Goal: Task Accomplishment & Management: Use online tool/utility

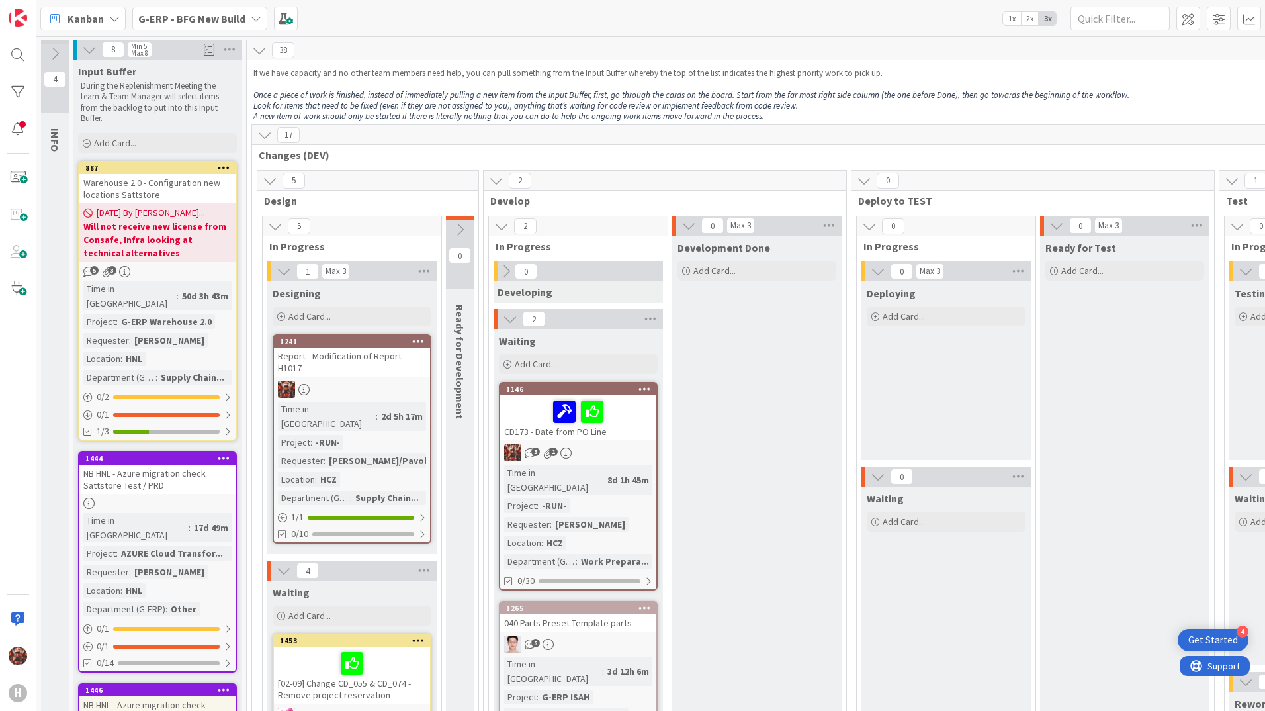
click at [189, 9] on div "G-ERP - BFG New Build" at bounding box center [199, 19] width 135 height 24
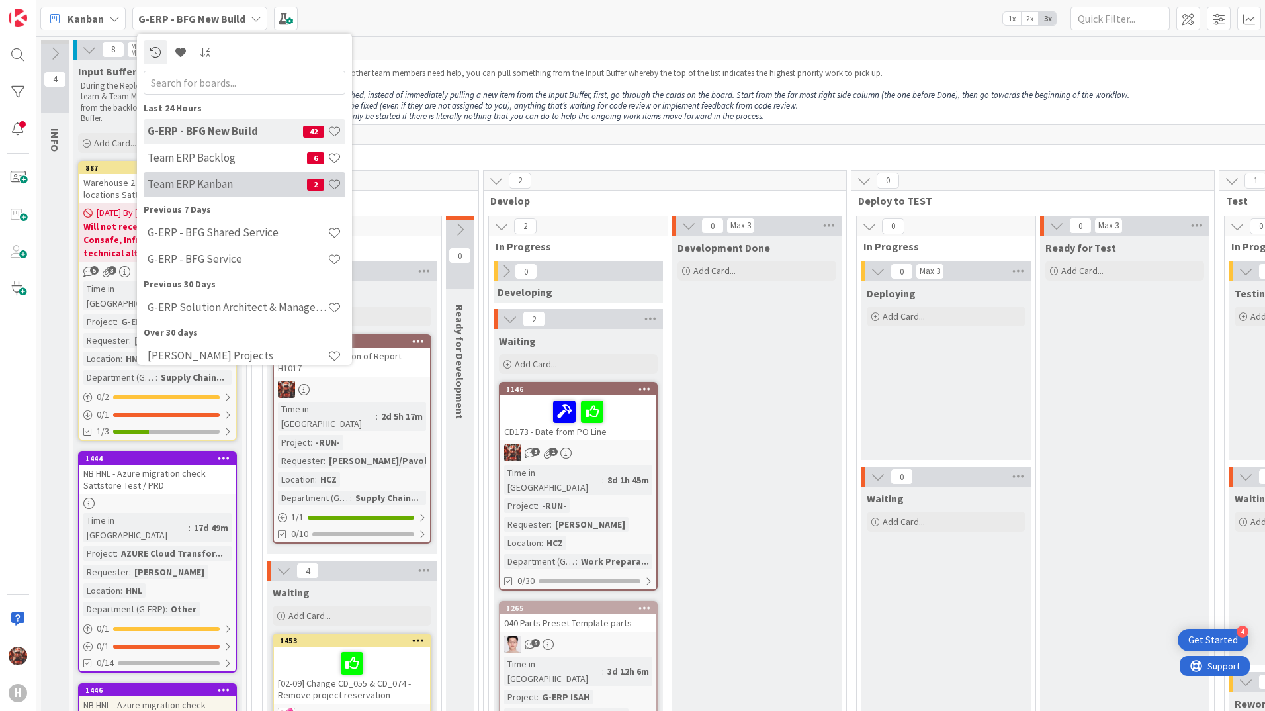
click at [214, 177] on div "Team ERP Kanban 2" at bounding box center [245, 184] width 202 height 25
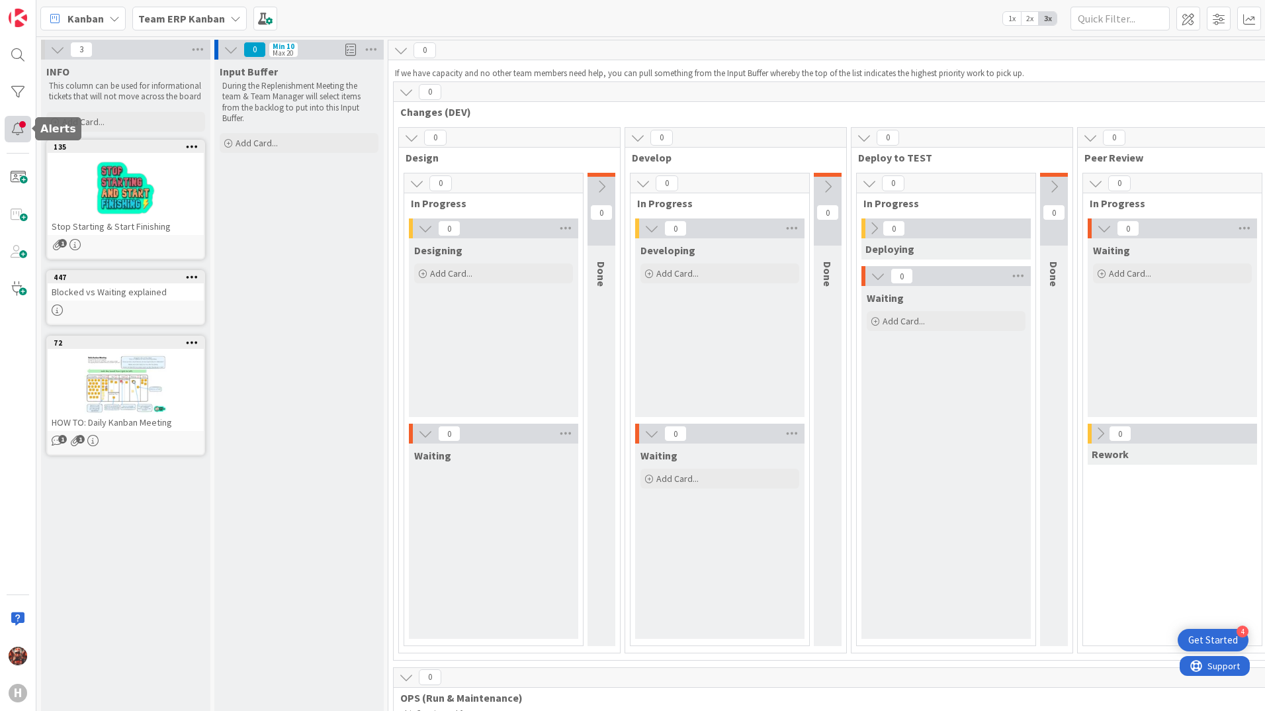
click at [18, 127] on div at bounding box center [18, 129] width 26 height 26
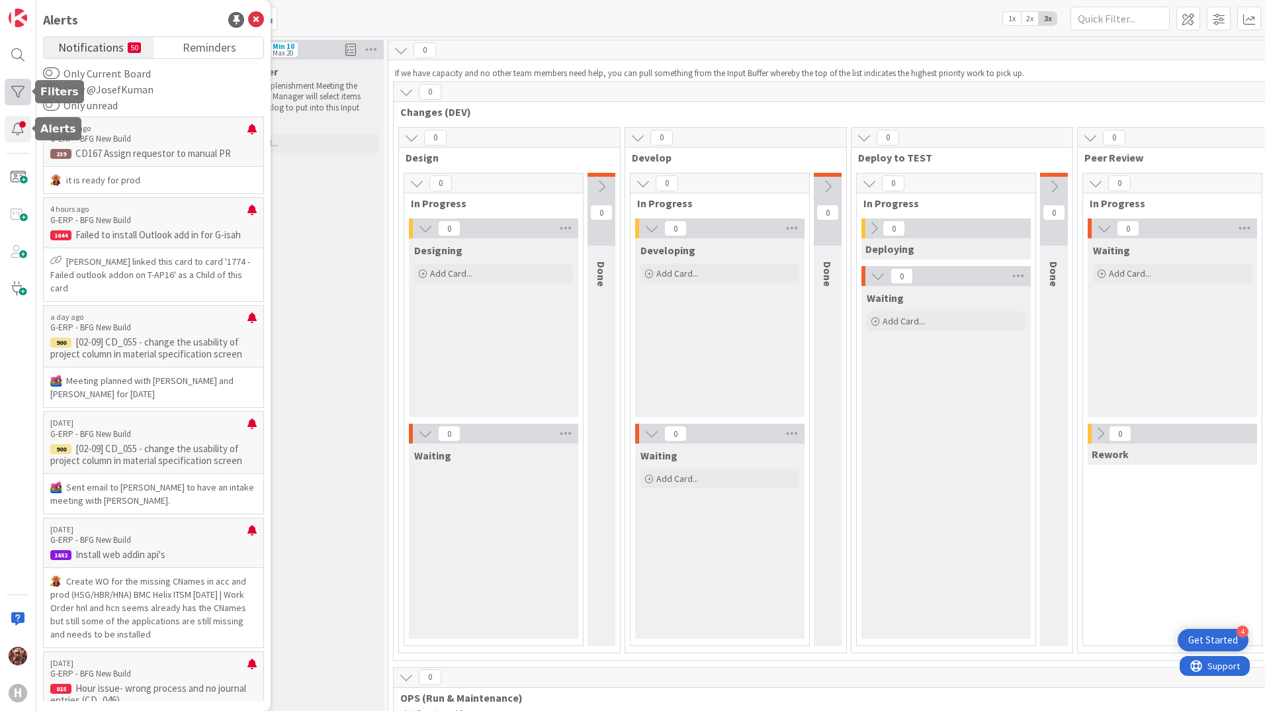
click at [21, 93] on div at bounding box center [18, 92] width 26 height 26
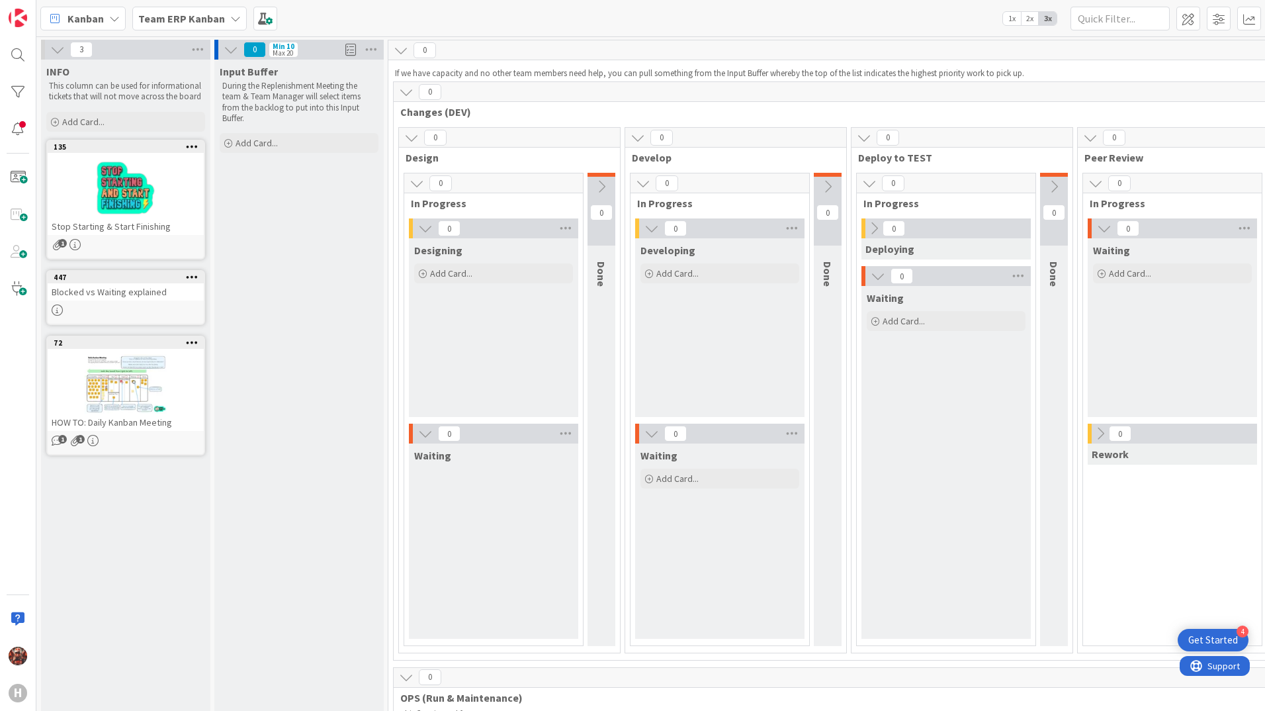
click at [181, 12] on b "Team ERP Kanban" at bounding box center [181, 18] width 87 height 13
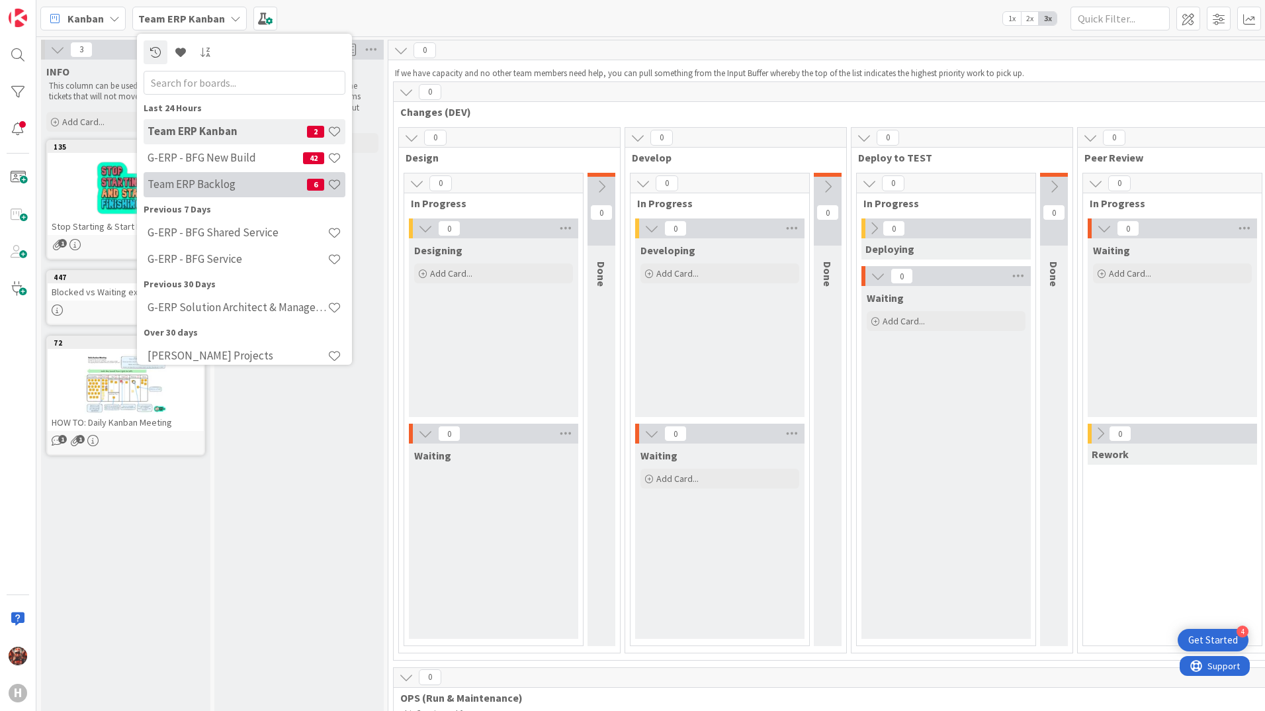
click at [226, 173] on div "Team ERP Backlog 6" at bounding box center [245, 184] width 202 height 25
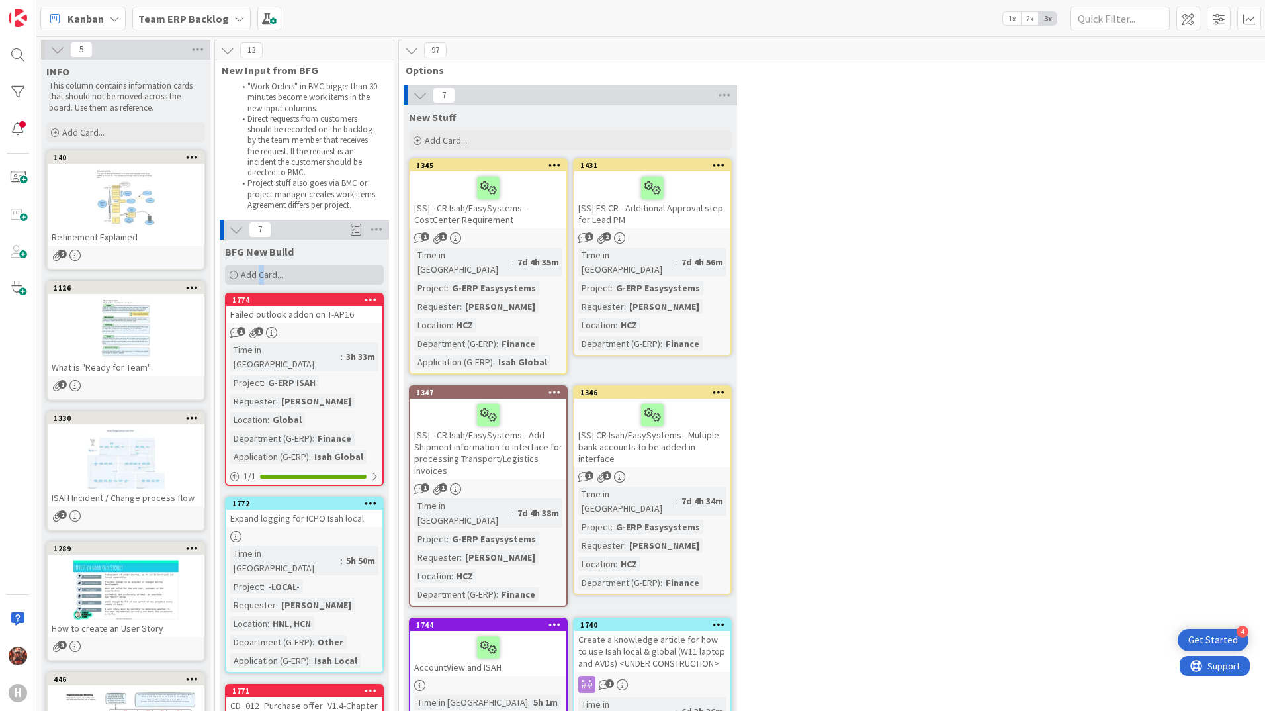
click at [260, 279] on span "Add Card..." at bounding box center [262, 275] width 42 height 12
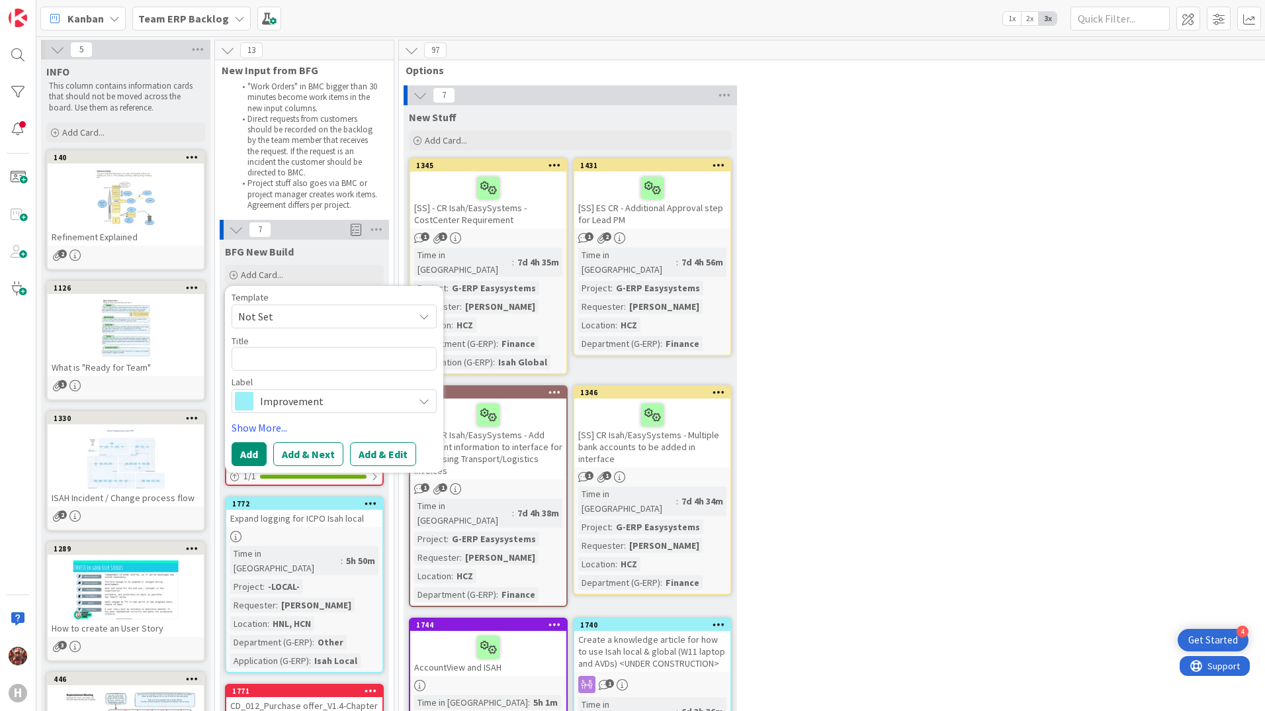
click at [296, 317] on span "Not Set" at bounding box center [320, 316] width 165 height 17
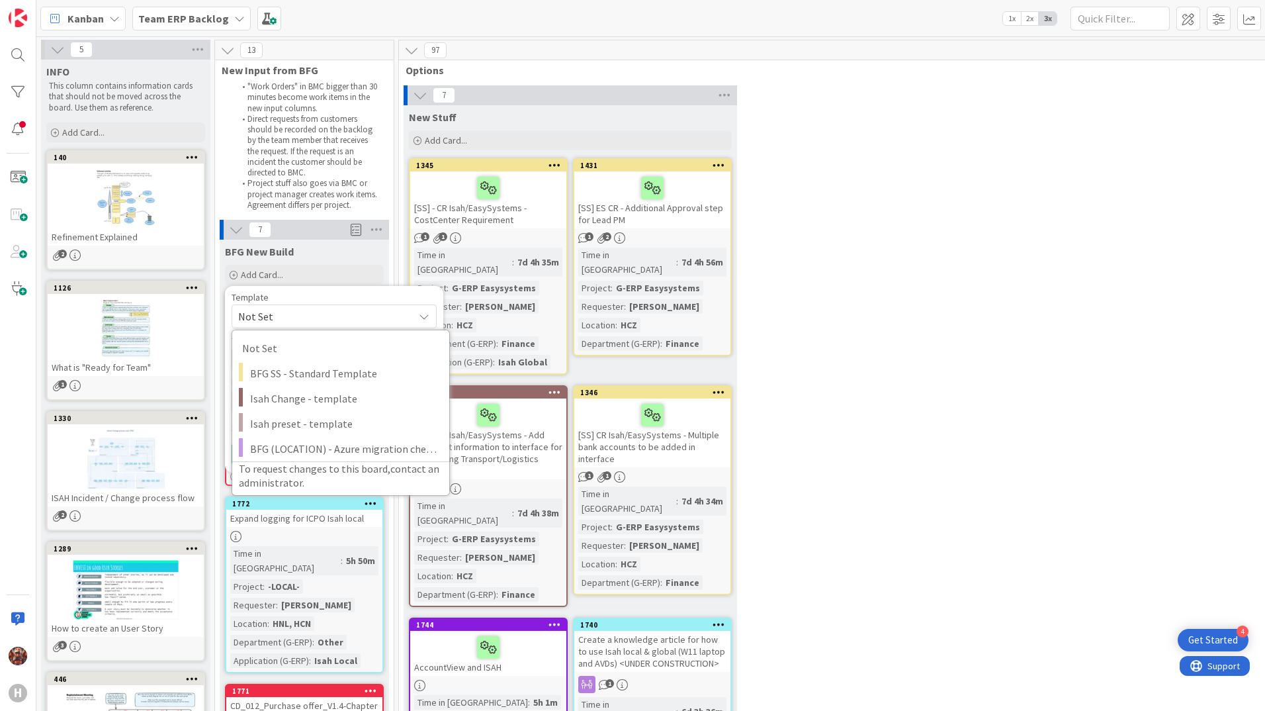
click at [296, 318] on span "Not Set" at bounding box center [320, 316] width 165 height 17
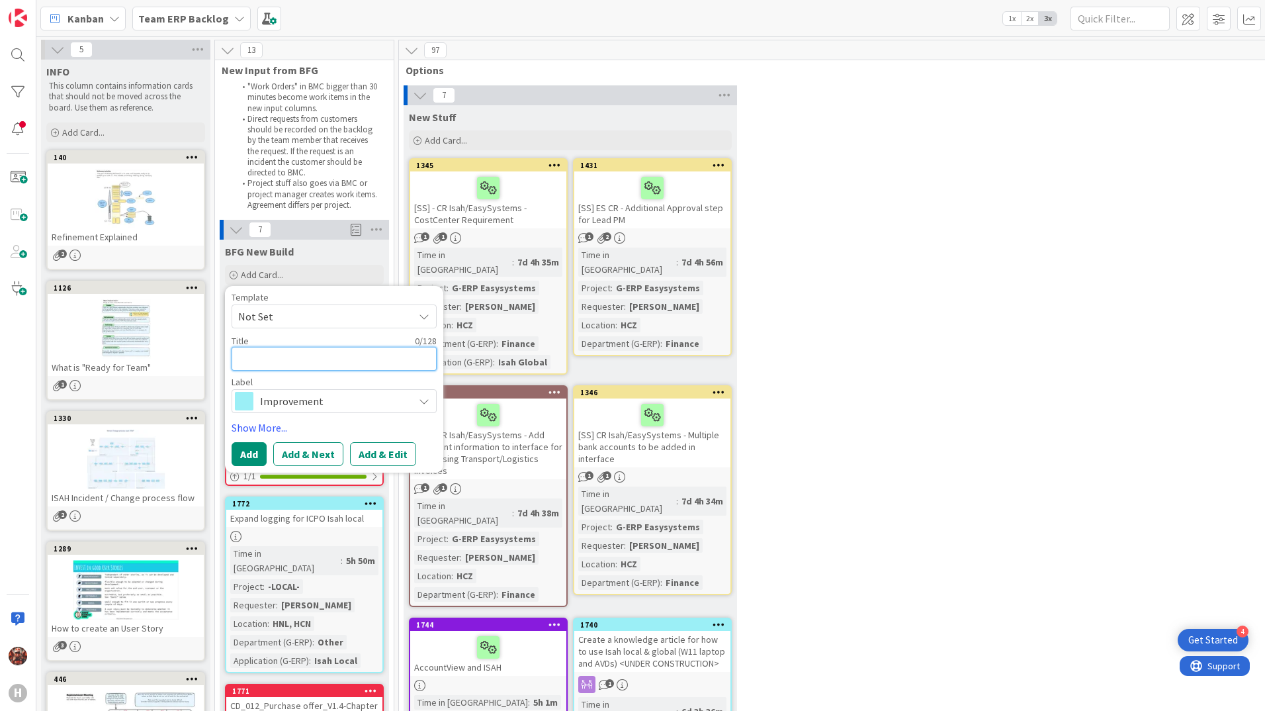
click at [298, 359] on textarea at bounding box center [334, 359] width 205 height 24
click at [354, 395] on span "Improvement" at bounding box center [333, 401] width 147 height 19
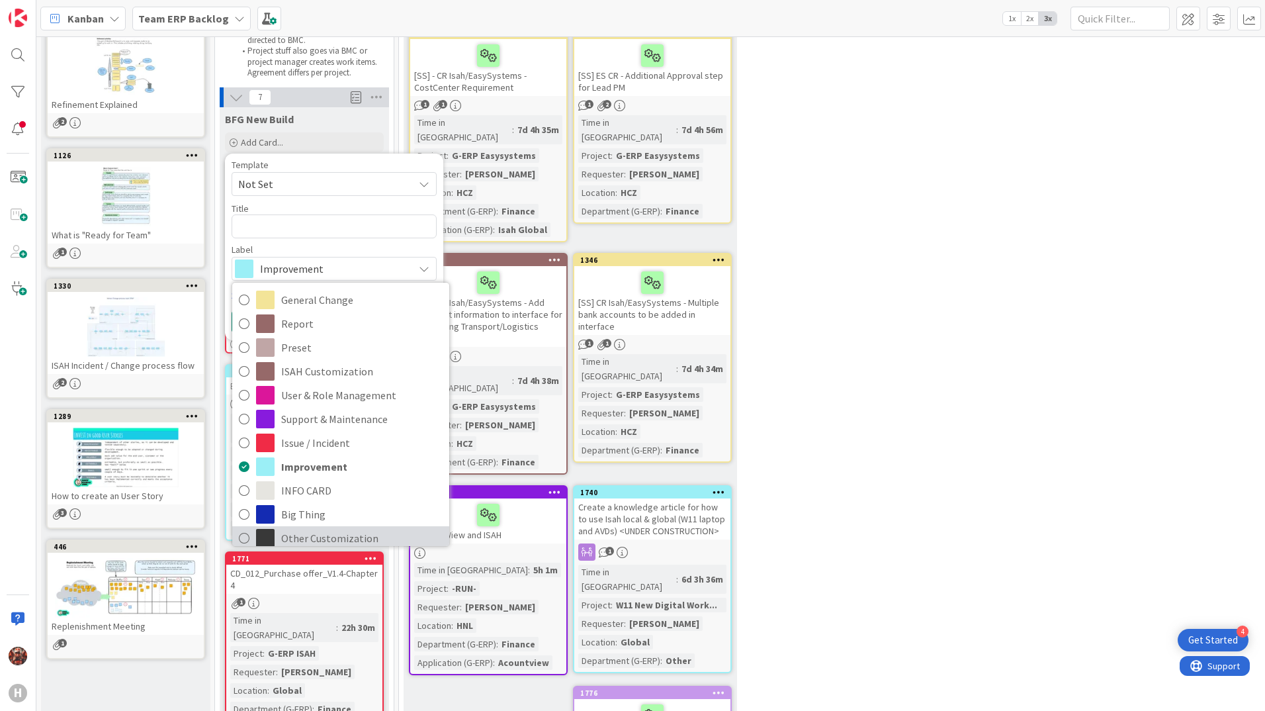
click at [336, 526] on link "Other Customization" at bounding box center [340, 538] width 217 height 24
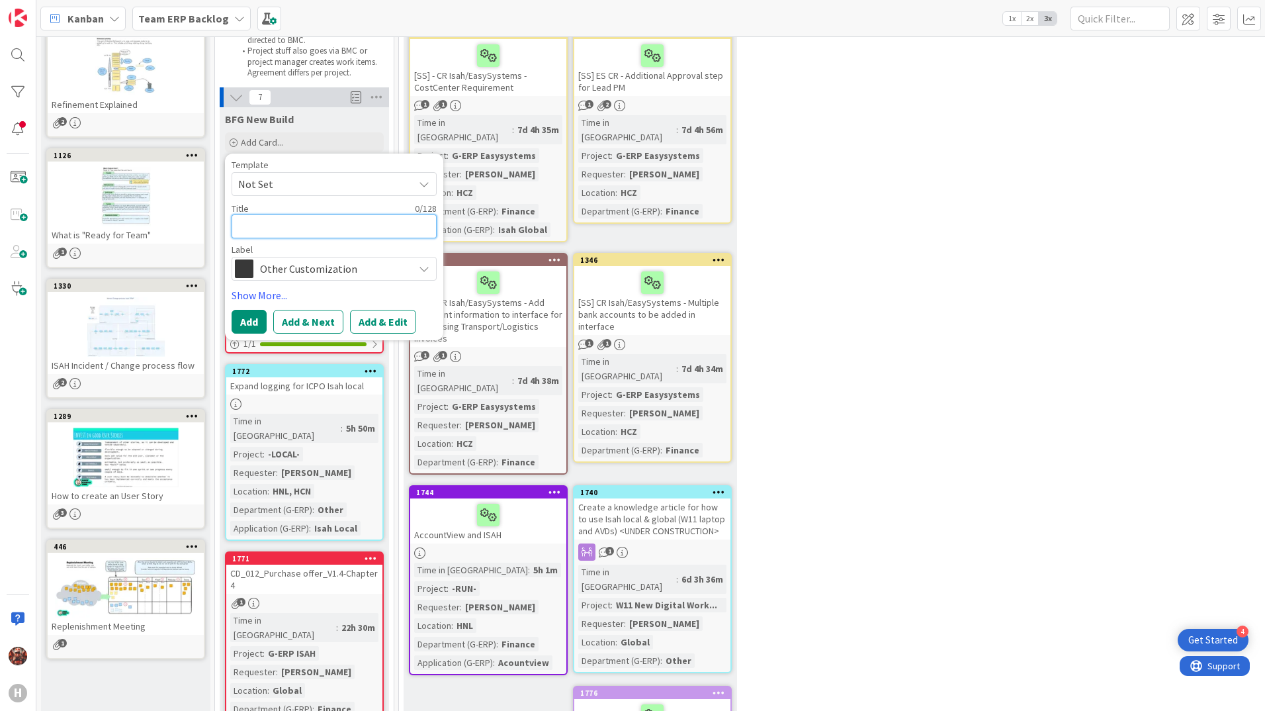
click at [275, 230] on textarea at bounding box center [334, 226] width 205 height 24
type textarea "x"
type textarea "I"
type textarea "x"
type textarea "Is"
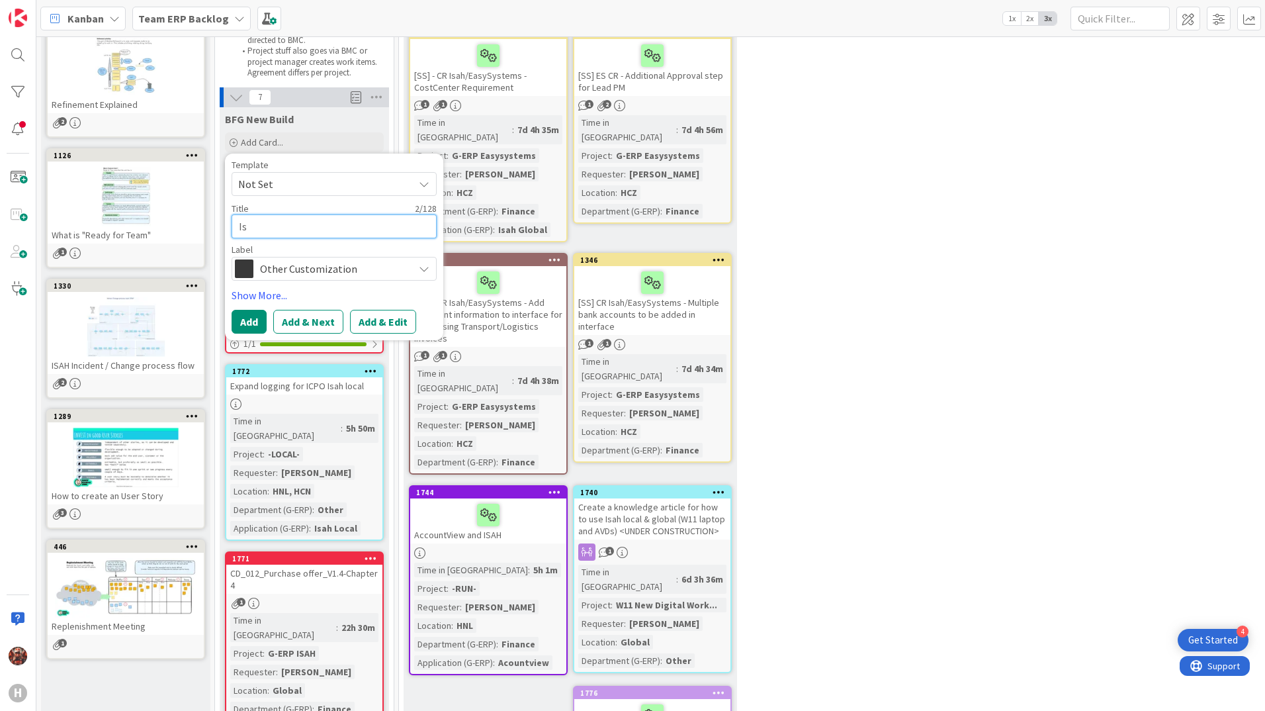
type textarea "x"
type textarea "Isa"
type textarea "x"
type textarea "Isah"
type textarea "x"
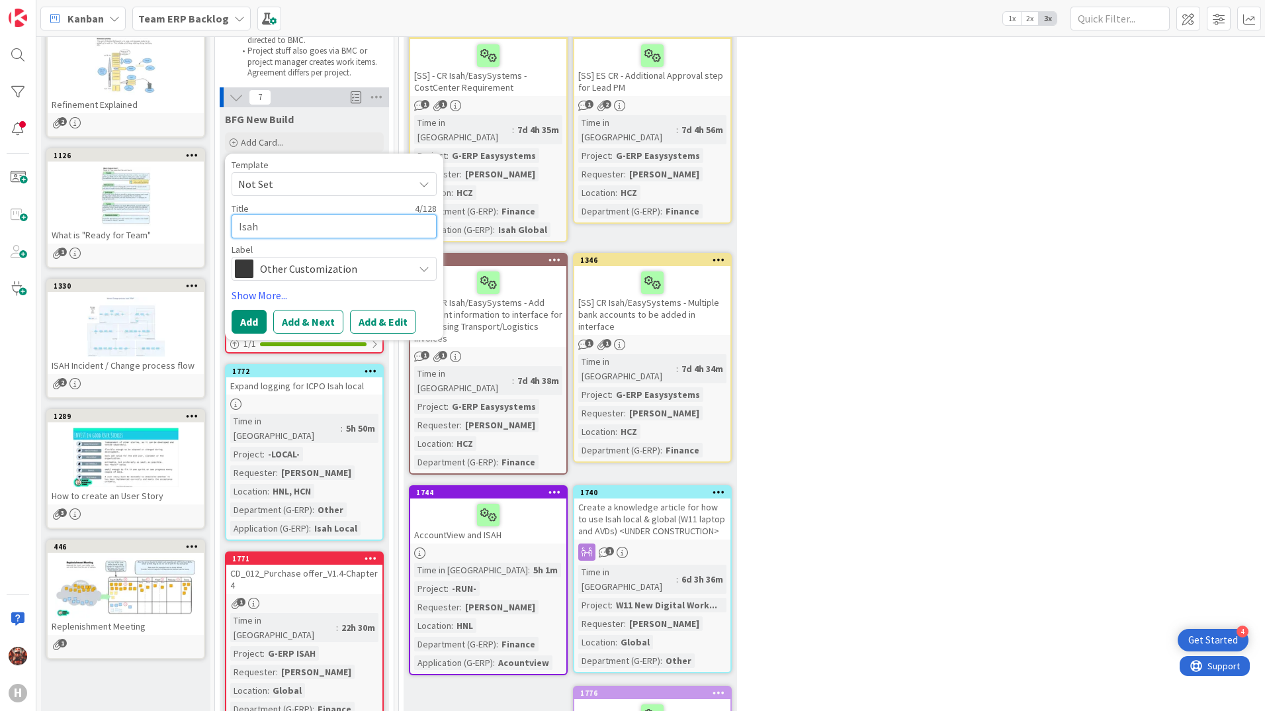
type textarea "Isah"
type textarea "x"
type textarea "[PERSON_NAME]"
type textarea "x"
type textarea "Isah Bu"
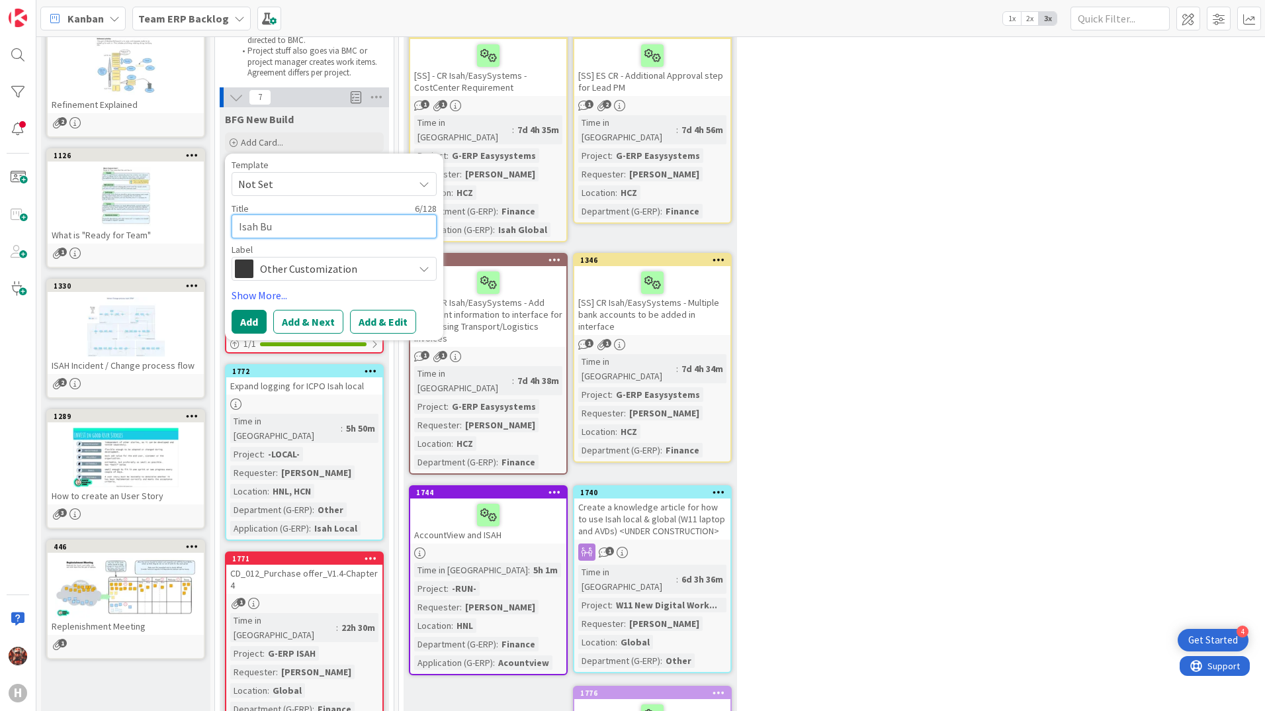
type textarea "x"
type textarea "Isah Bug"
click at [255, 324] on button "Add" at bounding box center [249, 322] width 35 height 24
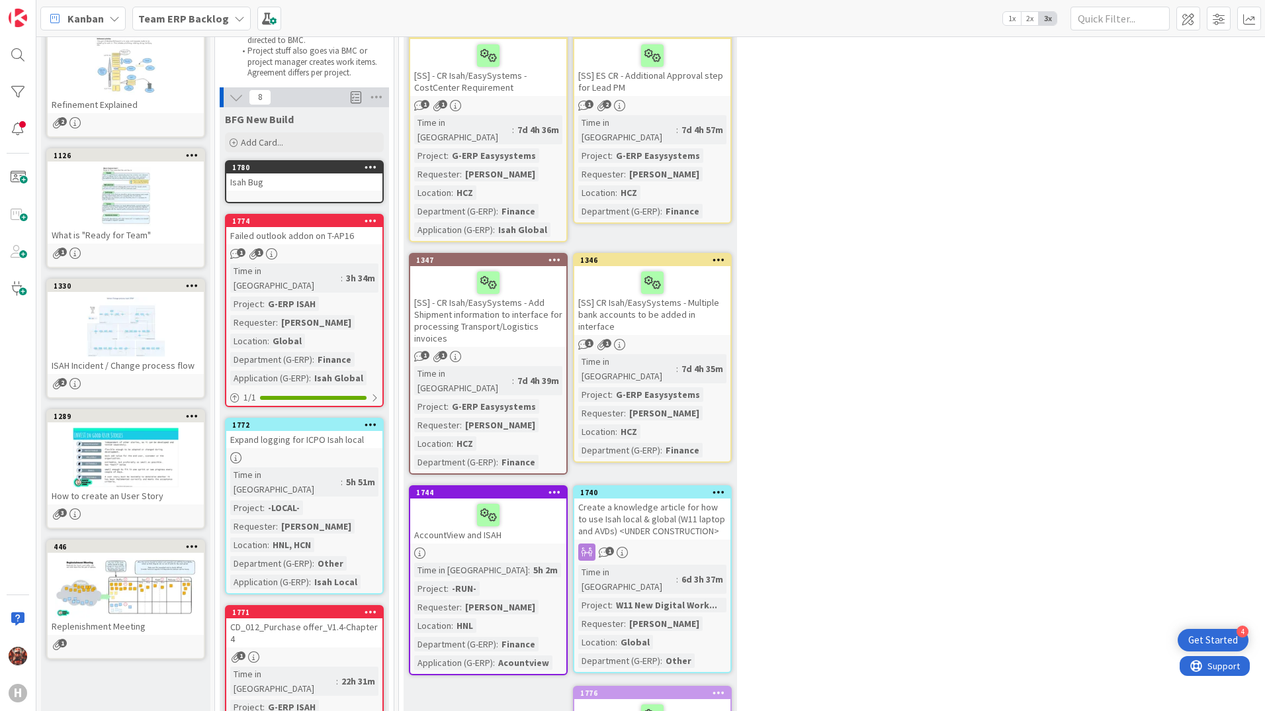
click at [281, 184] on div "Isah Bug" at bounding box center [304, 181] width 156 height 17
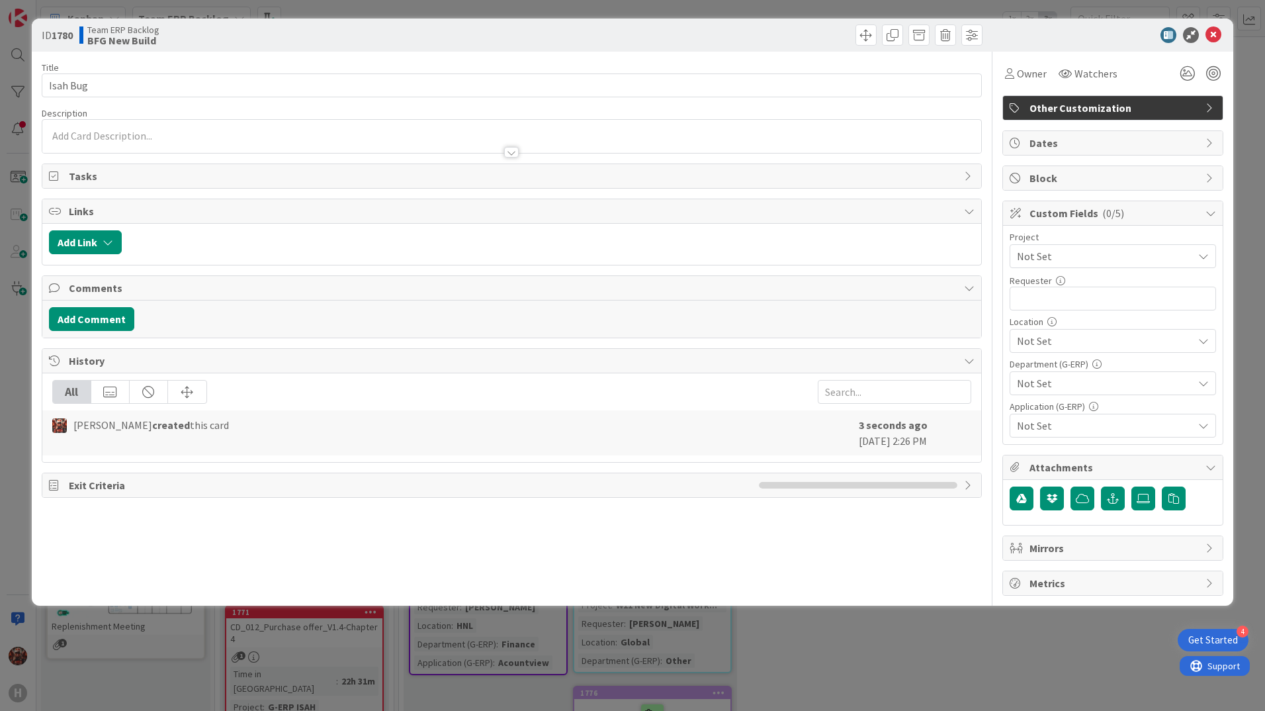
click at [157, 129] on div at bounding box center [511, 136] width 939 height 33
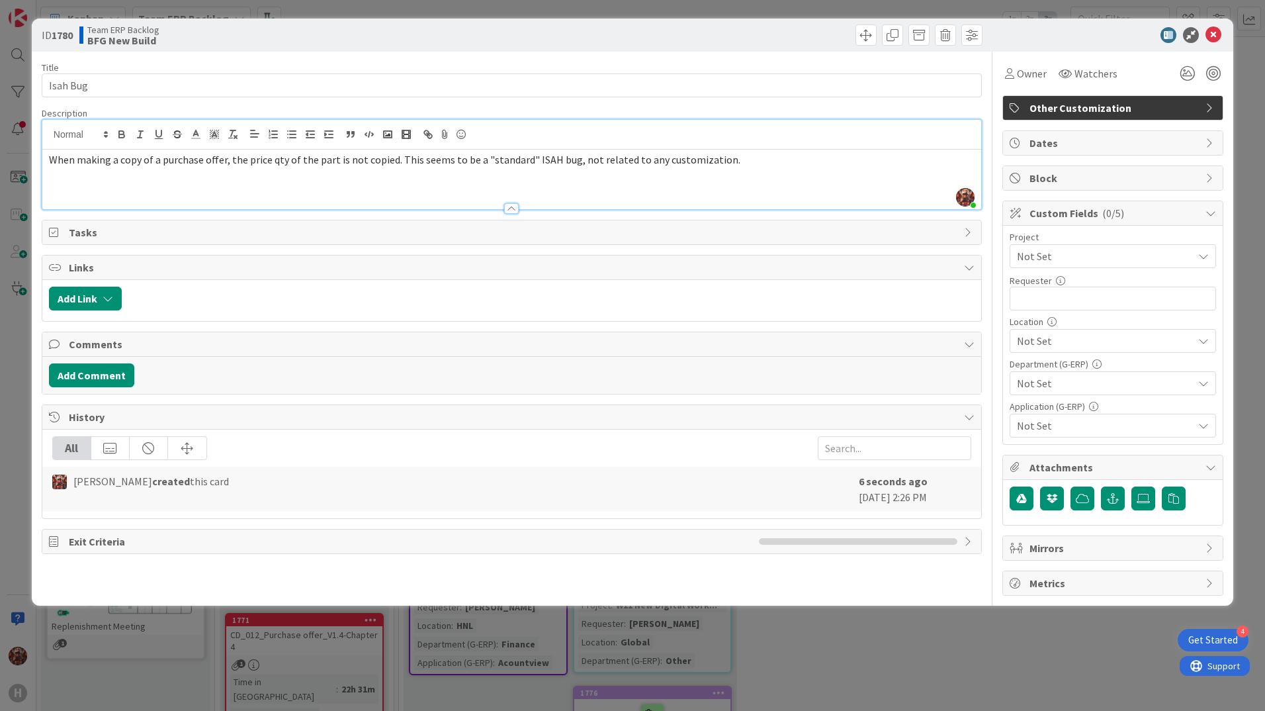
click at [722, 163] on p "When making a copy of a purchase offer, the price qty of the part is not copied…" at bounding box center [512, 159] width 926 height 15
paste div
drag, startPoint x: 75, startPoint y: 36, endPoint x: 30, endPoint y: 37, distance: 45.0
click at [30, 37] on div "ID 1780 Team ERP Backlog BFG New Build Title 8 / 128 Isah Bug Description [PERS…" at bounding box center [632, 355] width 1265 height 711
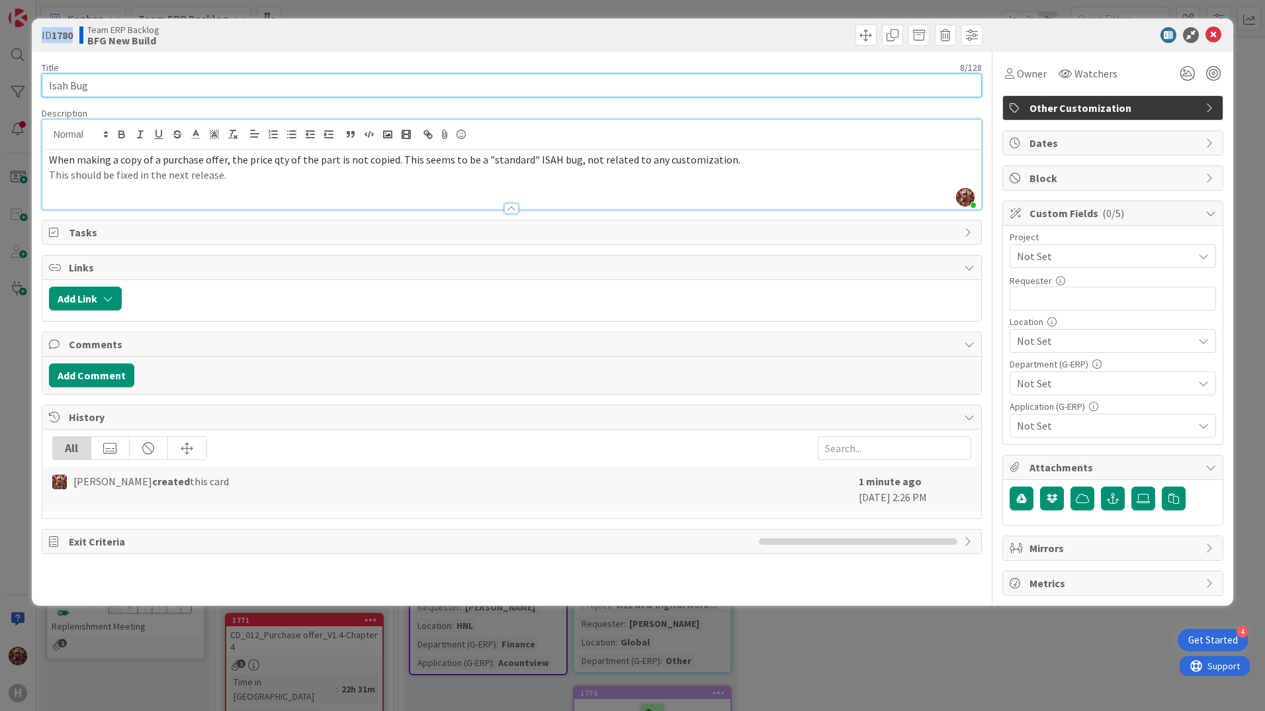
click at [162, 88] on input "Isah Bug" at bounding box center [512, 85] width 940 height 24
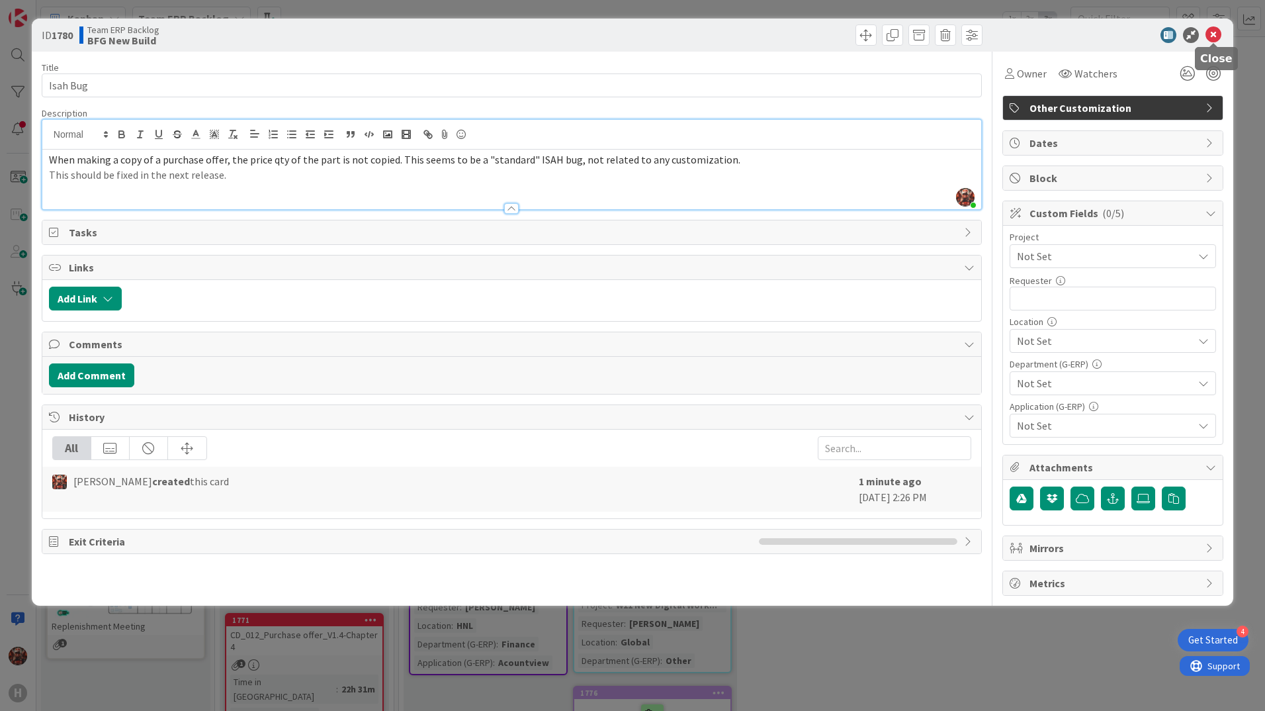
click at [1213, 30] on icon at bounding box center [1213, 35] width 16 height 16
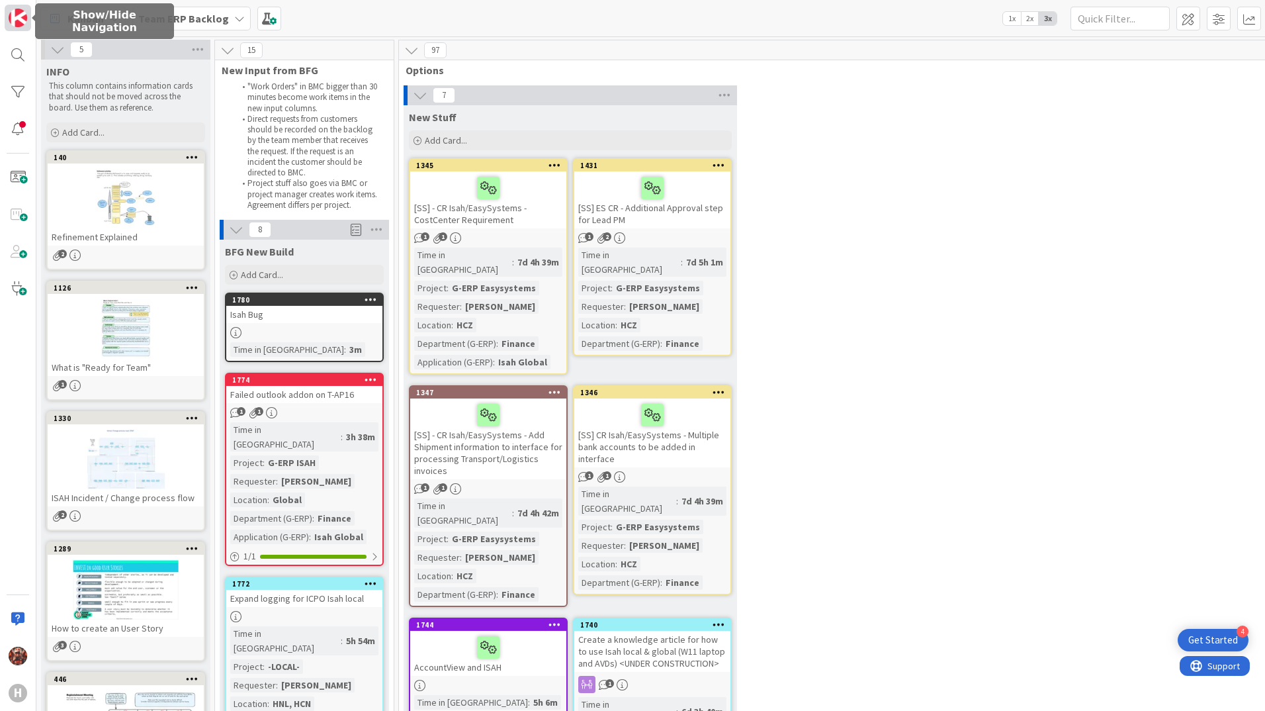
click at [19, 19] on img at bounding box center [18, 18] width 19 height 19
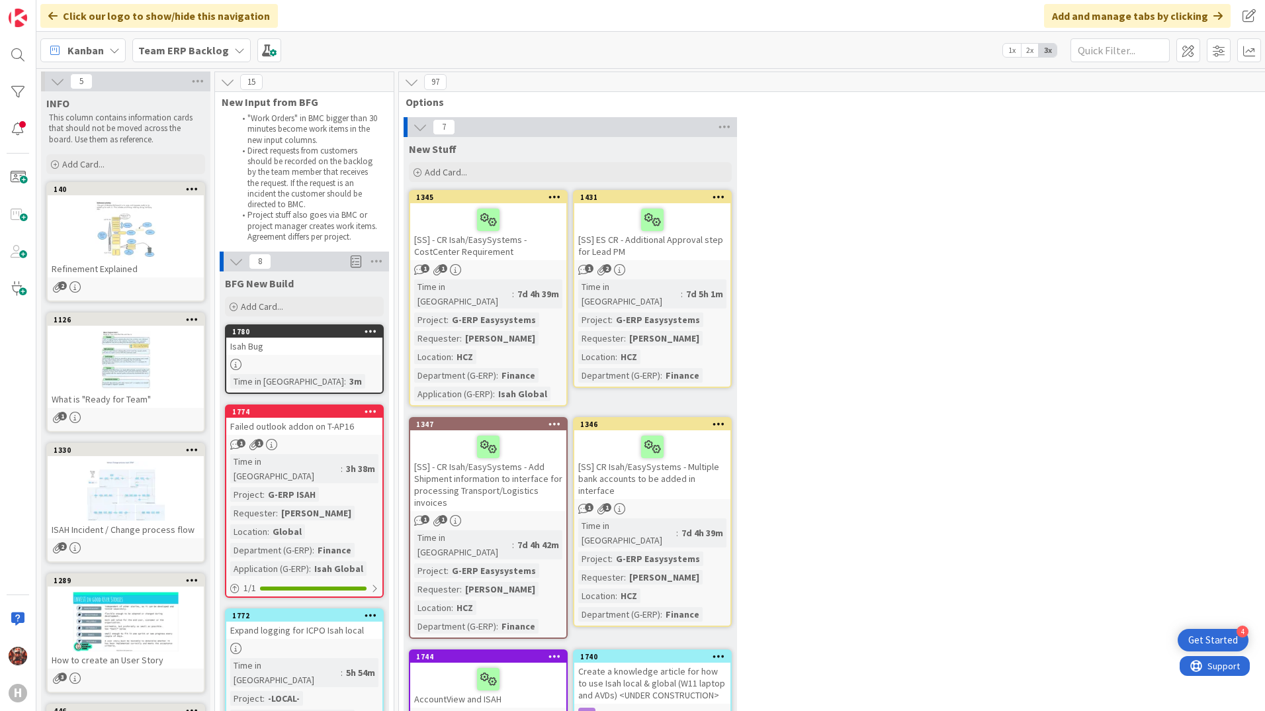
click at [159, 44] on b "Team ERP Backlog" at bounding box center [183, 50] width 91 height 13
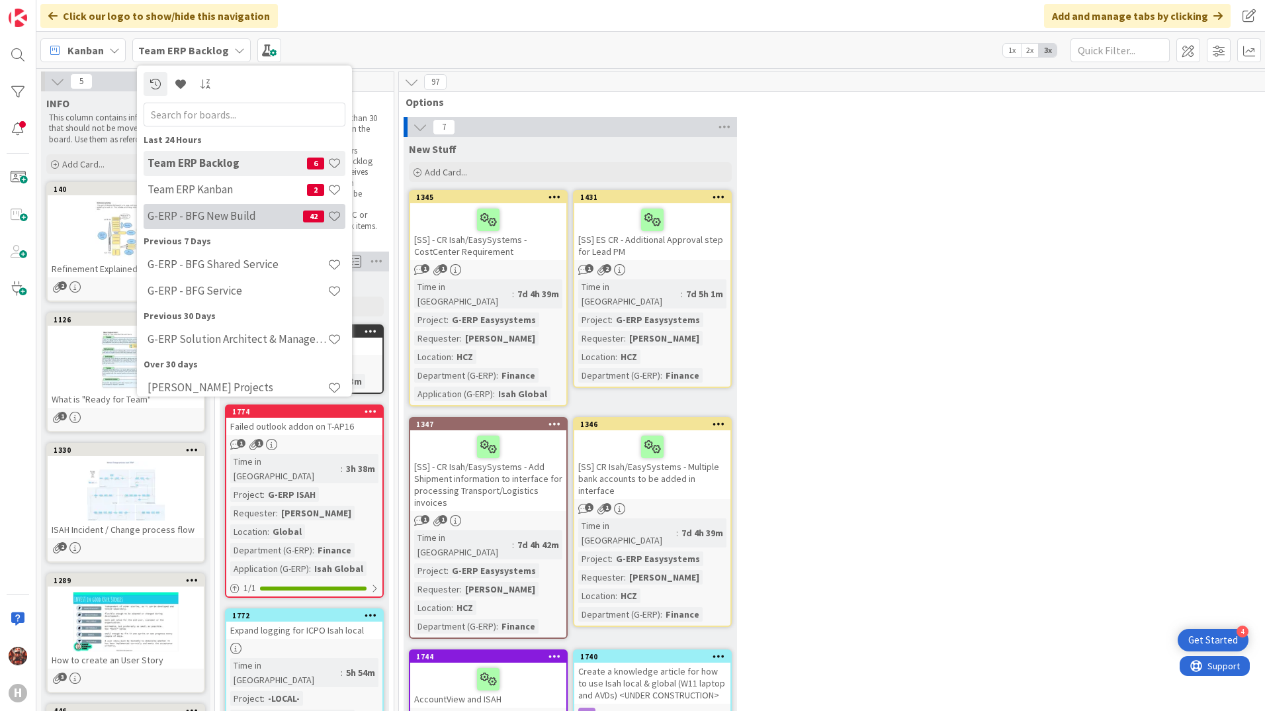
click at [208, 218] on h4 "G-ERP - BFG New Build" at bounding box center [225, 215] width 155 height 13
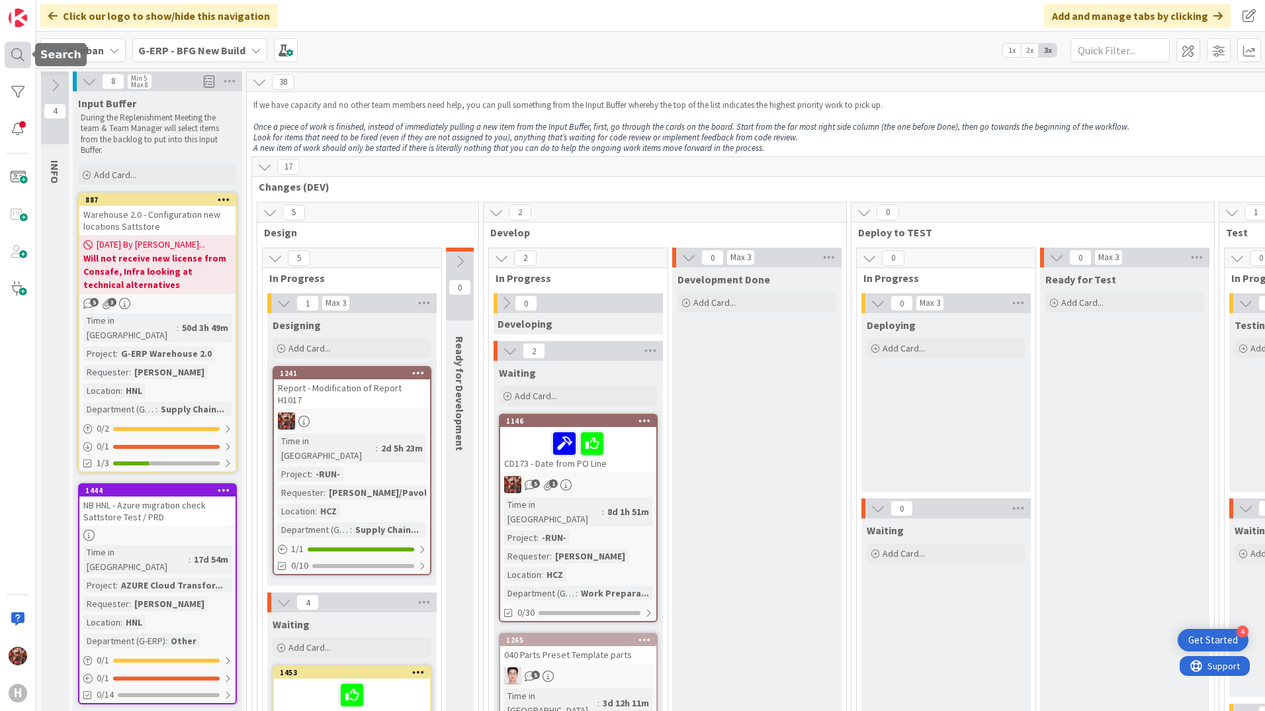
click at [27, 56] on div at bounding box center [18, 55] width 26 height 26
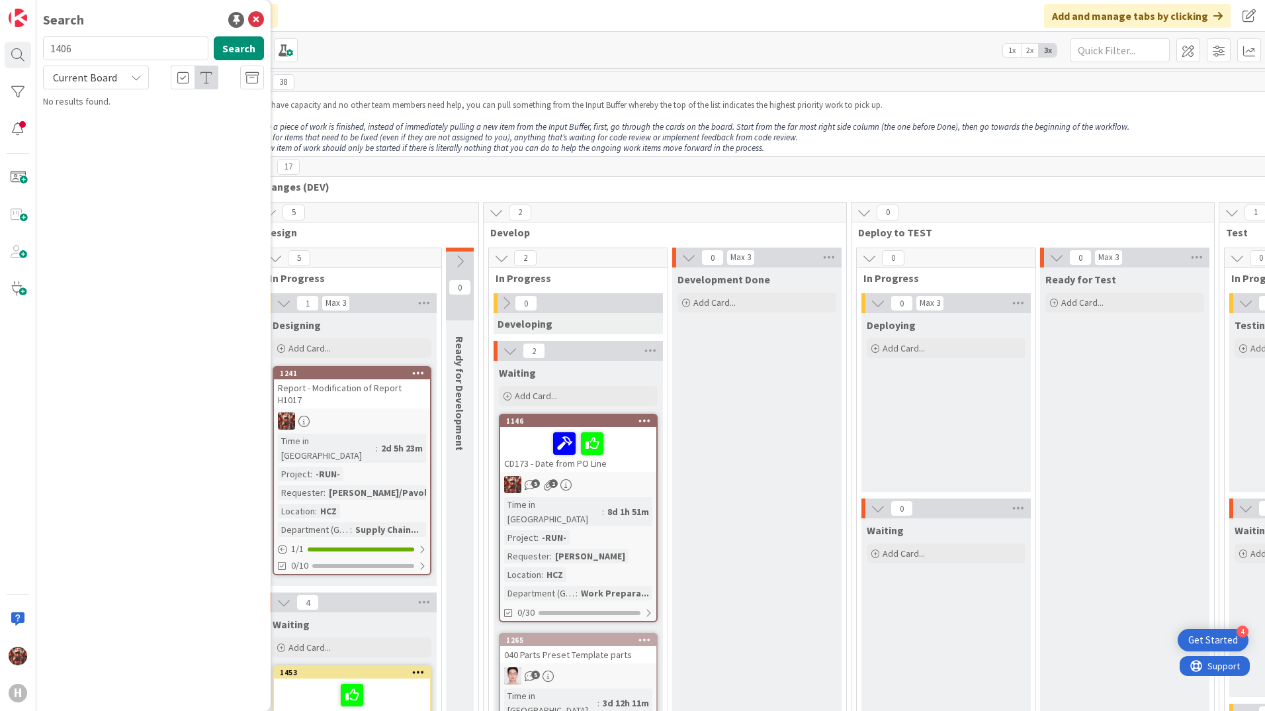
type input "1406"
click at [75, 72] on span "Current Board" at bounding box center [85, 77] width 64 height 13
drag, startPoint x: 81, startPoint y: 95, endPoint x: 83, endPoint y: 109, distance: 14.7
click at [82, 97] on div "Current Board All Boards" at bounding box center [119, 121] width 152 height 60
click at [83, 113] on span "Current Board" at bounding box center [119, 109] width 138 height 20
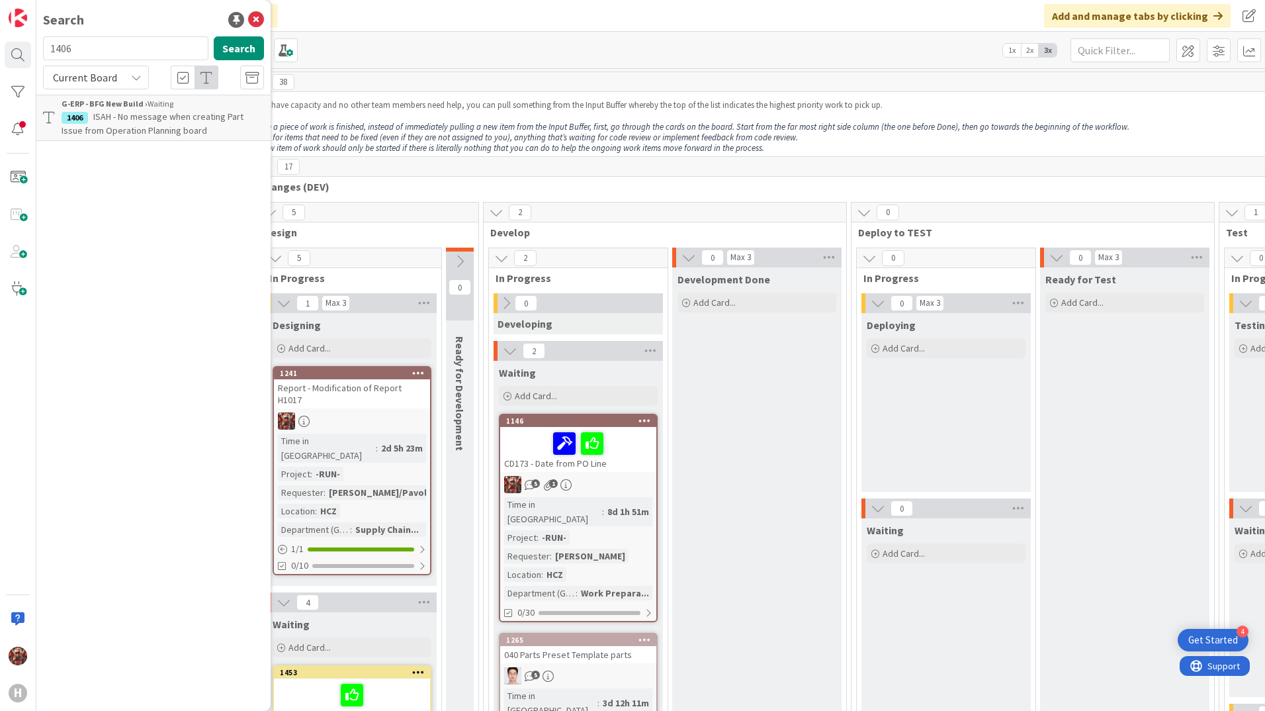
click at [84, 83] on span "Current Board" at bounding box center [85, 77] width 64 height 13
click at [136, 194] on div "Search 1406 Search Current Board Current Board All Boards G-ERP - BFG New Build…" at bounding box center [153, 355] width 234 height 711
click at [148, 124] on p "ISAH - No message when creating Part Issue from Operation Planning board" at bounding box center [163, 124] width 202 height 28
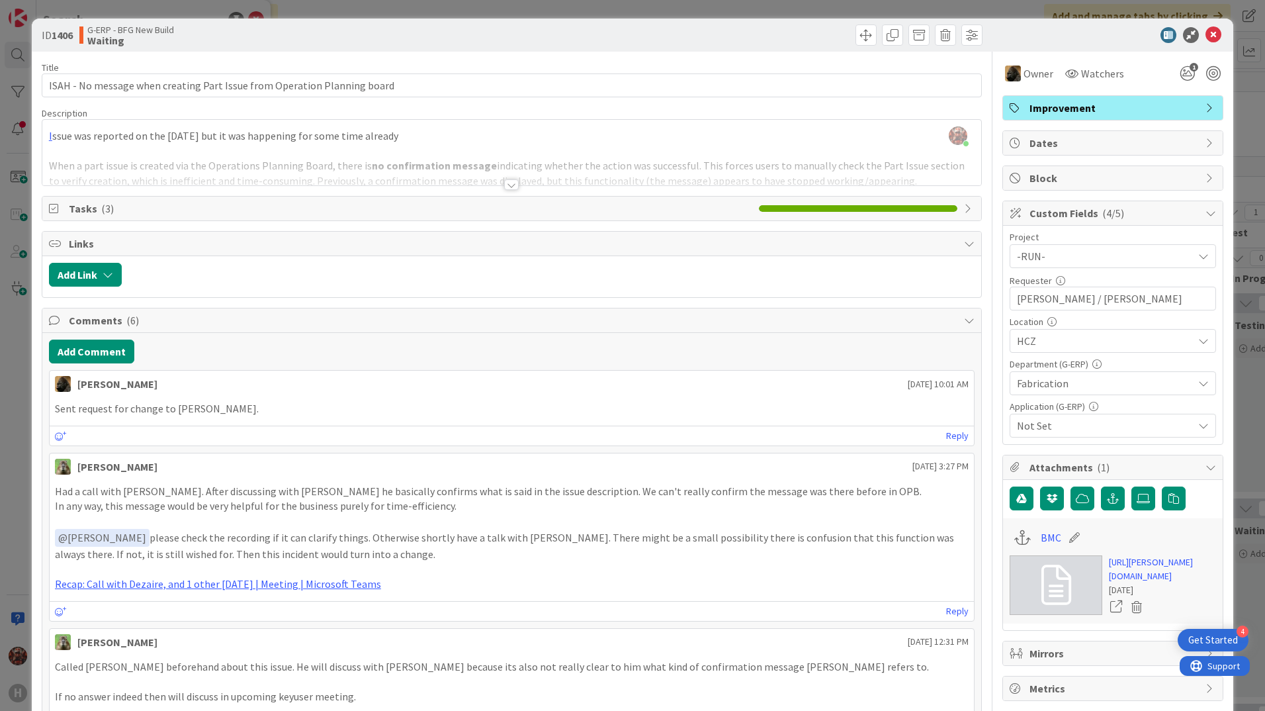
click at [508, 189] on div at bounding box center [511, 184] width 15 height 11
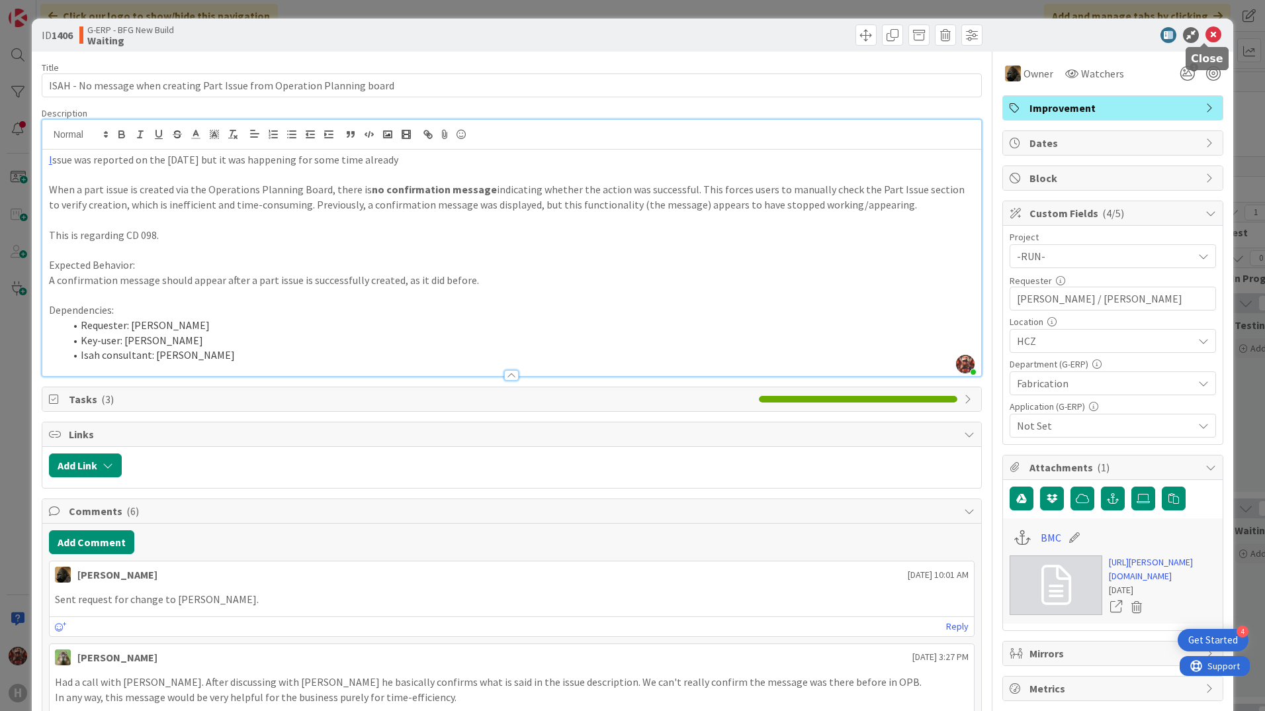
drag, startPoint x: 1207, startPoint y: 32, endPoint x: 989, endPoint y: 140, distance: 243.5
click at [1207, 32] on icon at bounding box center [1213, 35] width 16 height 16
